Goal: Task Accomplishment & Management: Manage account settings

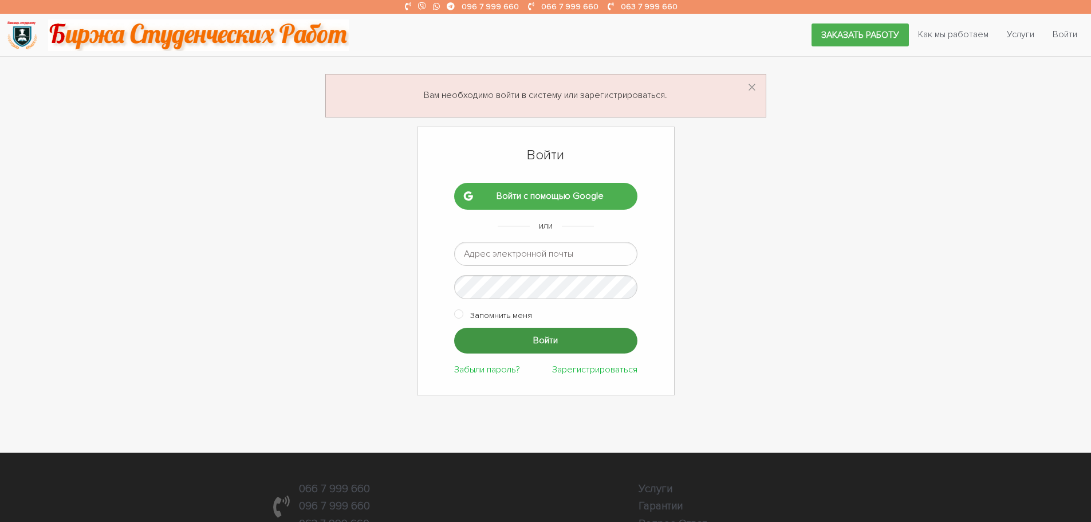
type input "ptv975@gmail.com"
click at [520, 339] on input "Войти" at bounding box center [545, 341] width 183 height 26
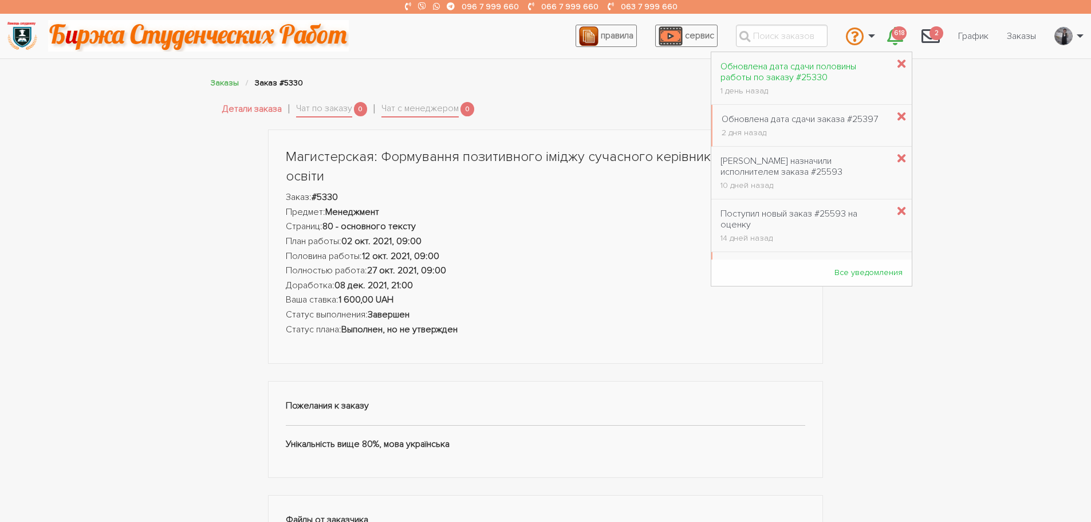
click at [800, 67] on div "Обновлена дата сдачи половины работы по заказу #25330" at bounding box center [805, 72] width 168 height 22
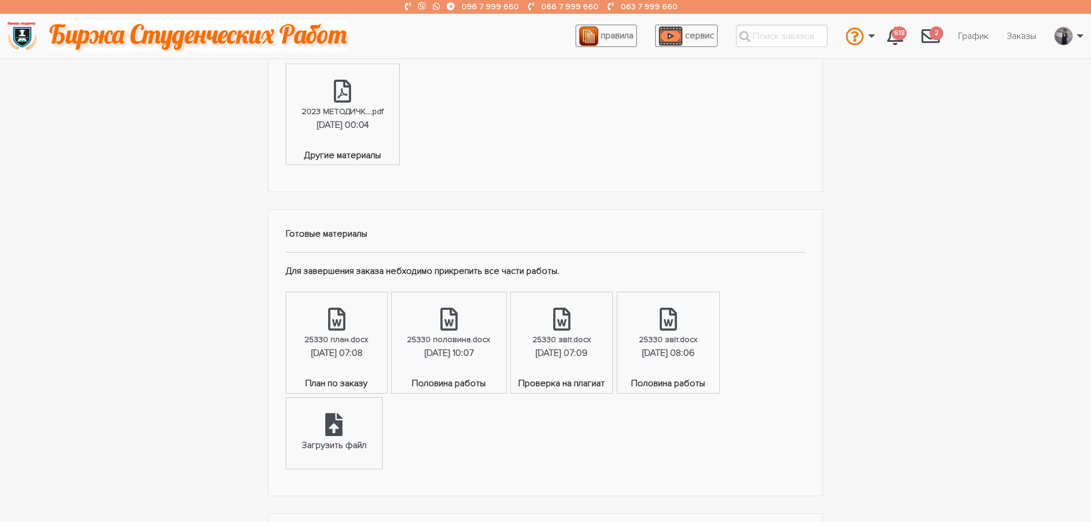
scroll to position [516, 0]
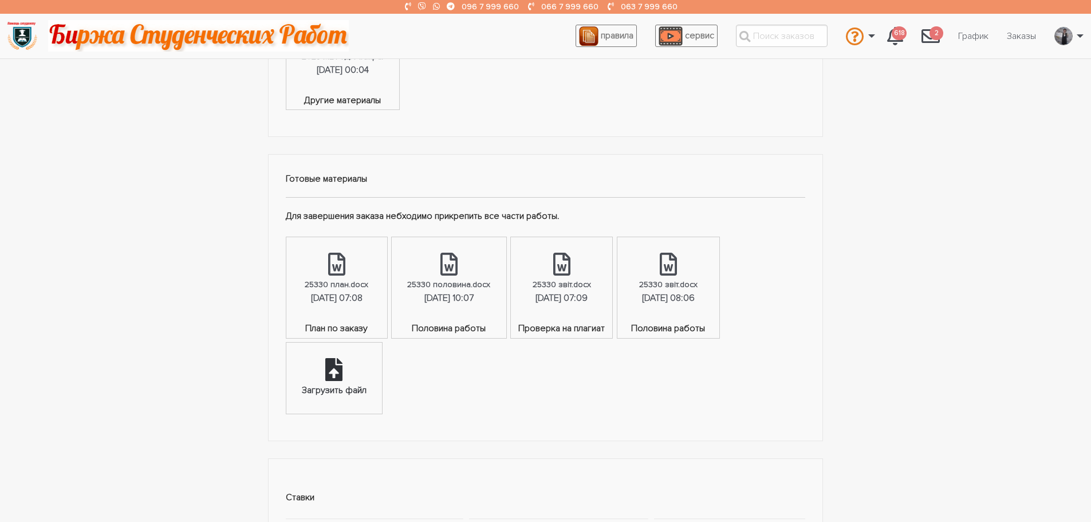
click at [327, 384] on div "Загрузить файл" at bounding box center [334, 390] width 65 height 15
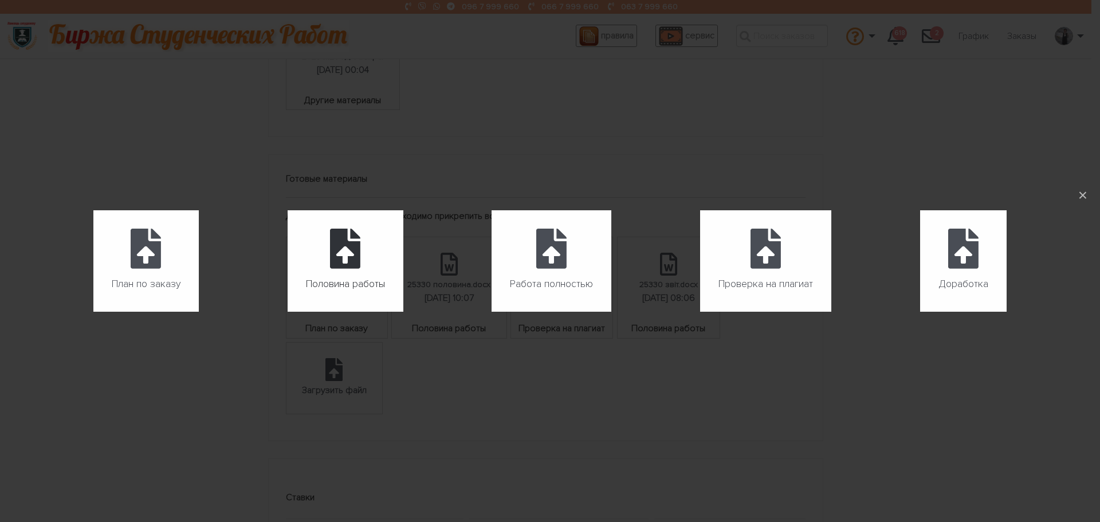
click at [365, 266] on label "Половина работы" at bounding box center [346, 260] width 116 height 101
click at [288, 312] on input "Половина работы" at bounding box center [288, 312] width 1 height 1
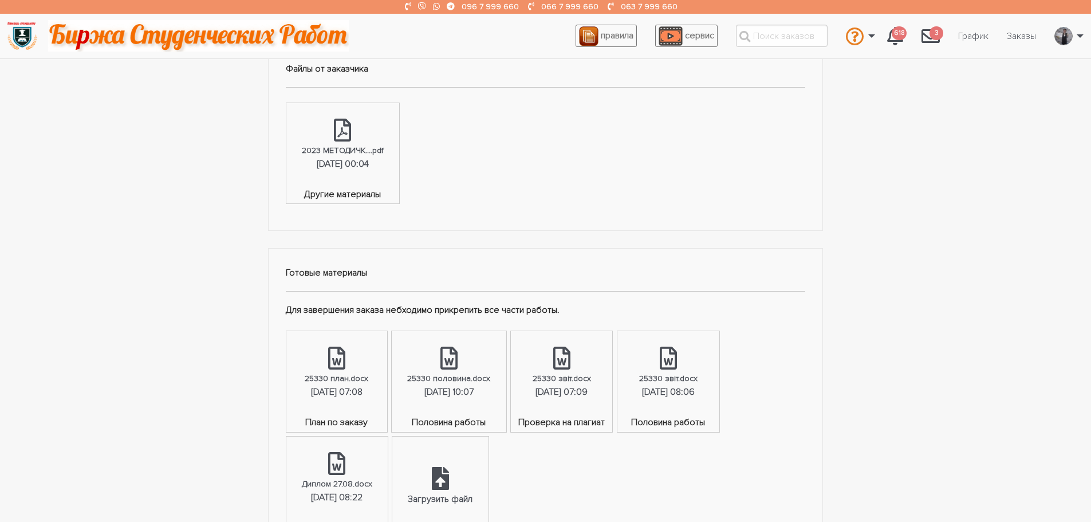
scroll to position [344, 0]
